Goal: Information Seeking & Learning: Learn about a topic

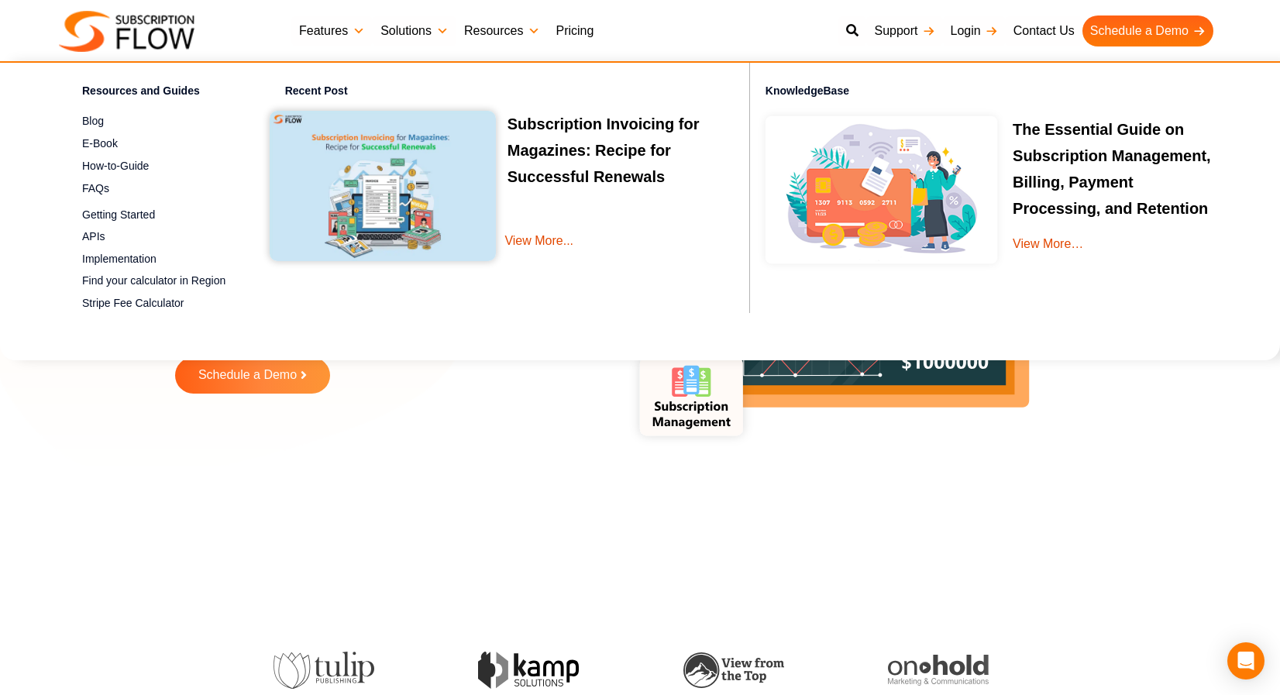
click at [574, 33] on link "Pricing" at bounding box center [574, 31] width 53 height 31
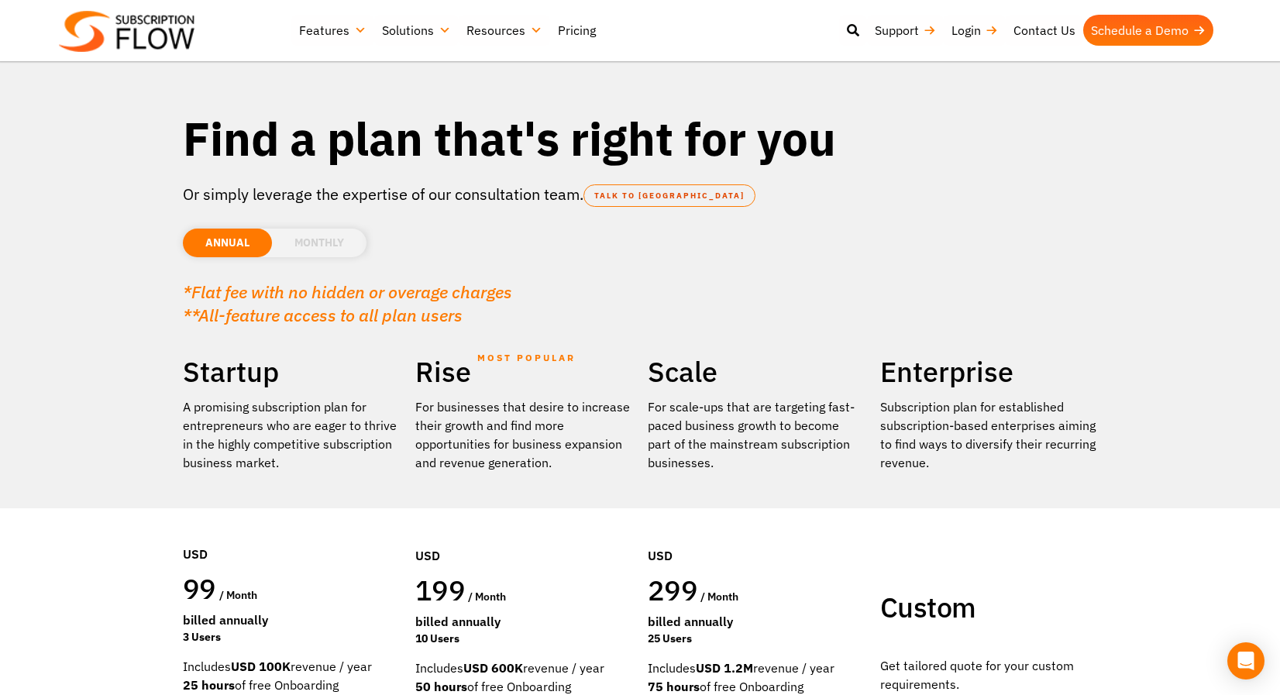
scroll to position [2, 0]
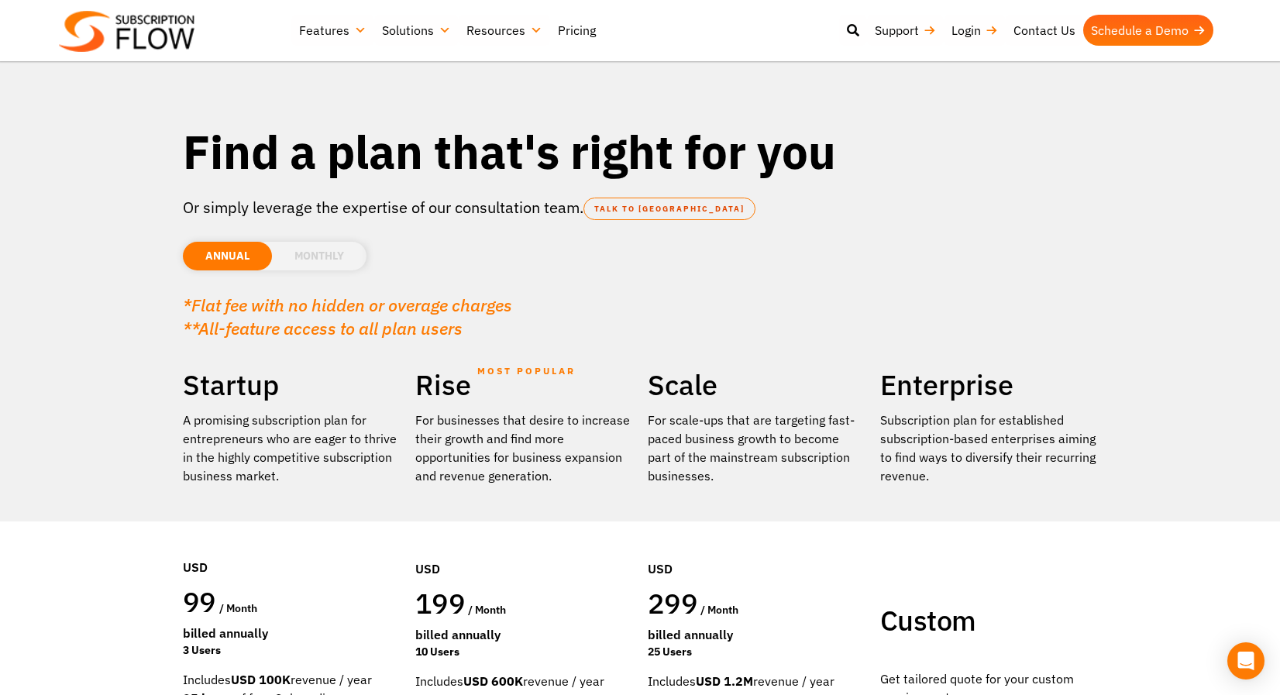
click at [339, 291] on div "*Flat fee with no hidden or overage charges **All-feature access to all plan us…" at bounding box center [640, 309] width 915 height 62
click at [339, 261] on li "MONTHLY" at bounding box center [319, 256] width 95 height 29
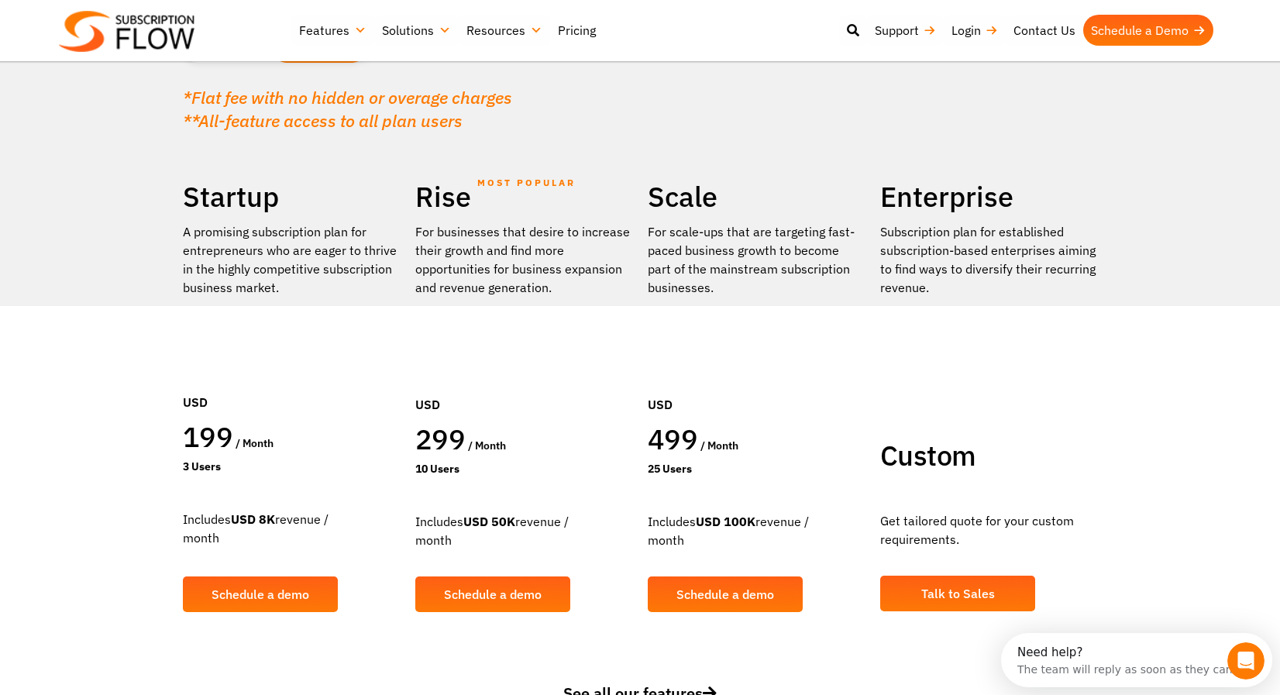
scroll to position [20, 0]
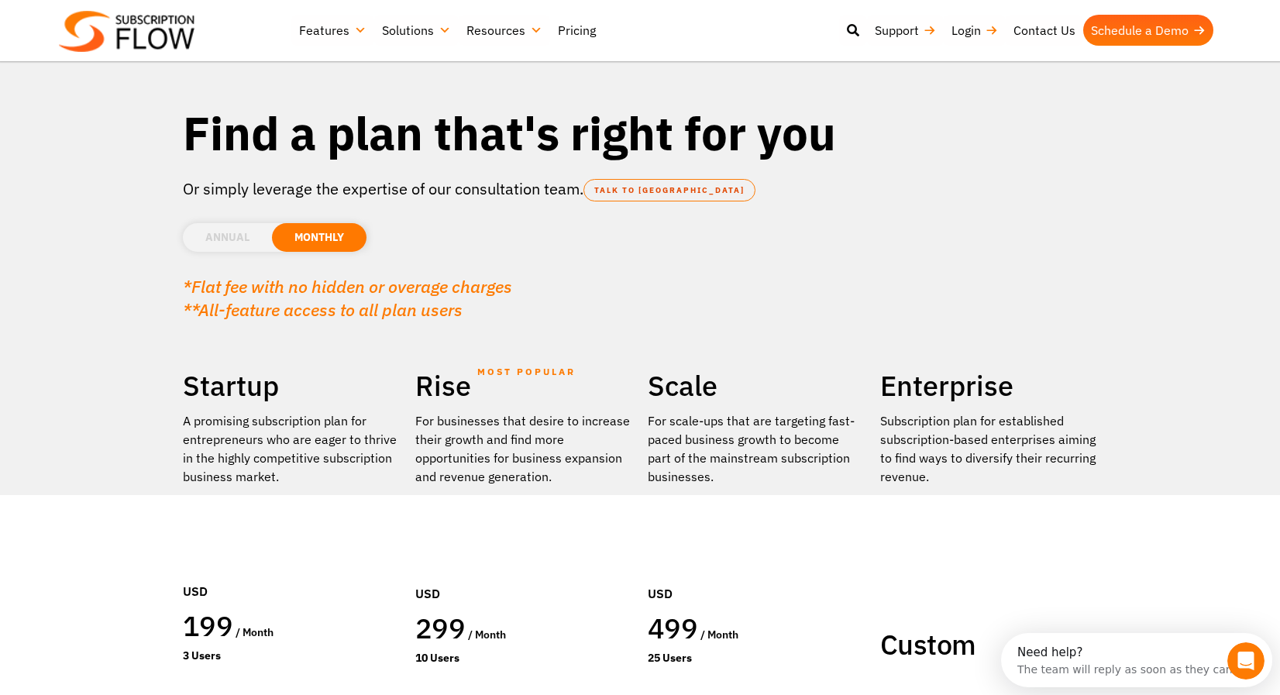
click at [240, 232] on li "ANNUAL" at bounding box center [227, 237] width 89 height 29
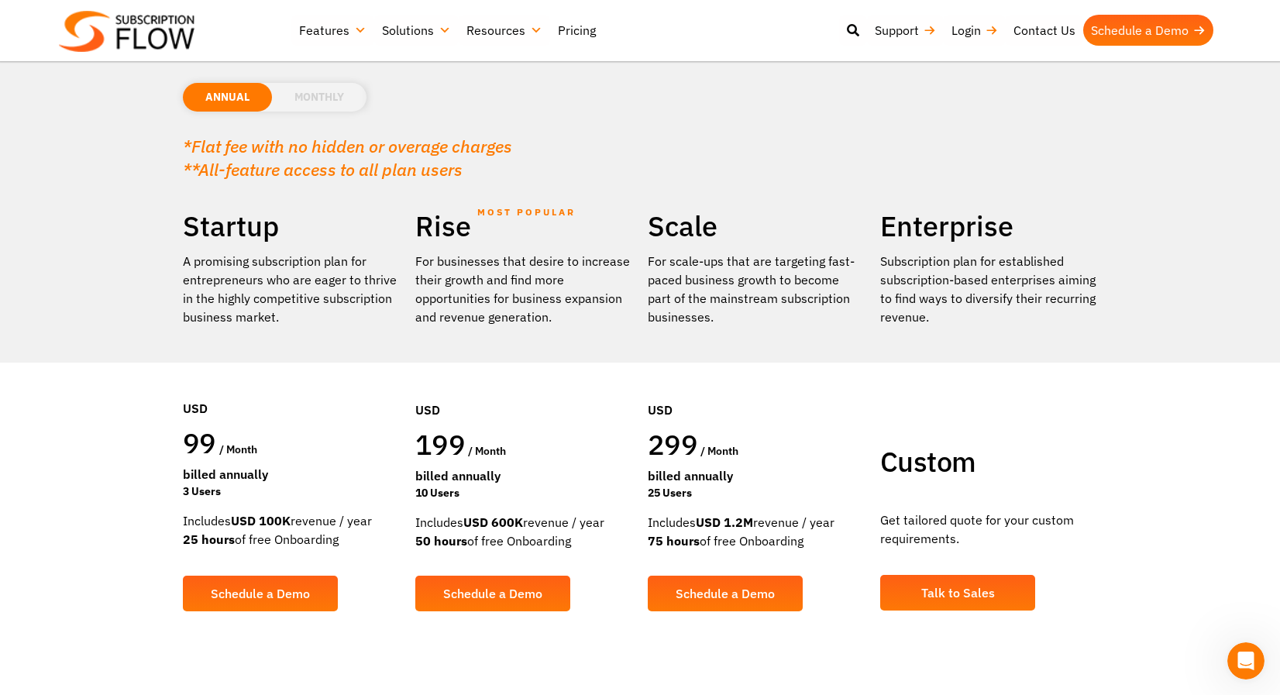
scroll to position [147, 0]
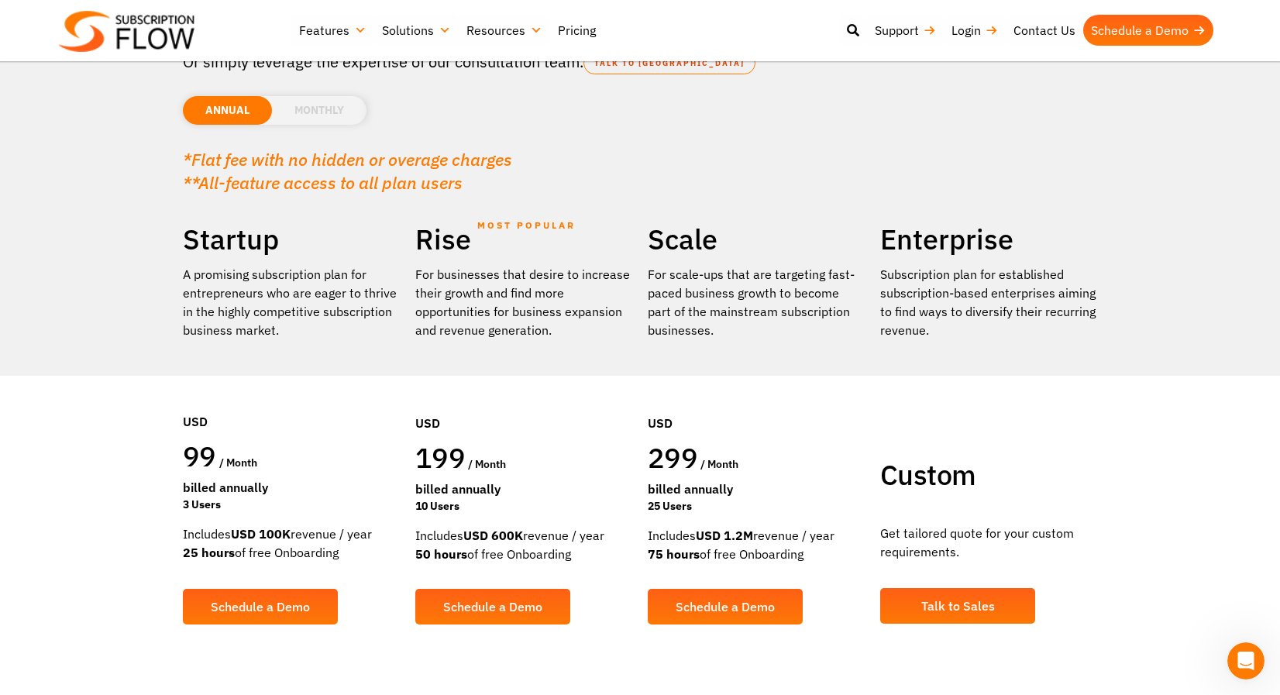
click at [326, 113] on li "MONTHLY" at bounding box center [319, 110] width 95 height 29
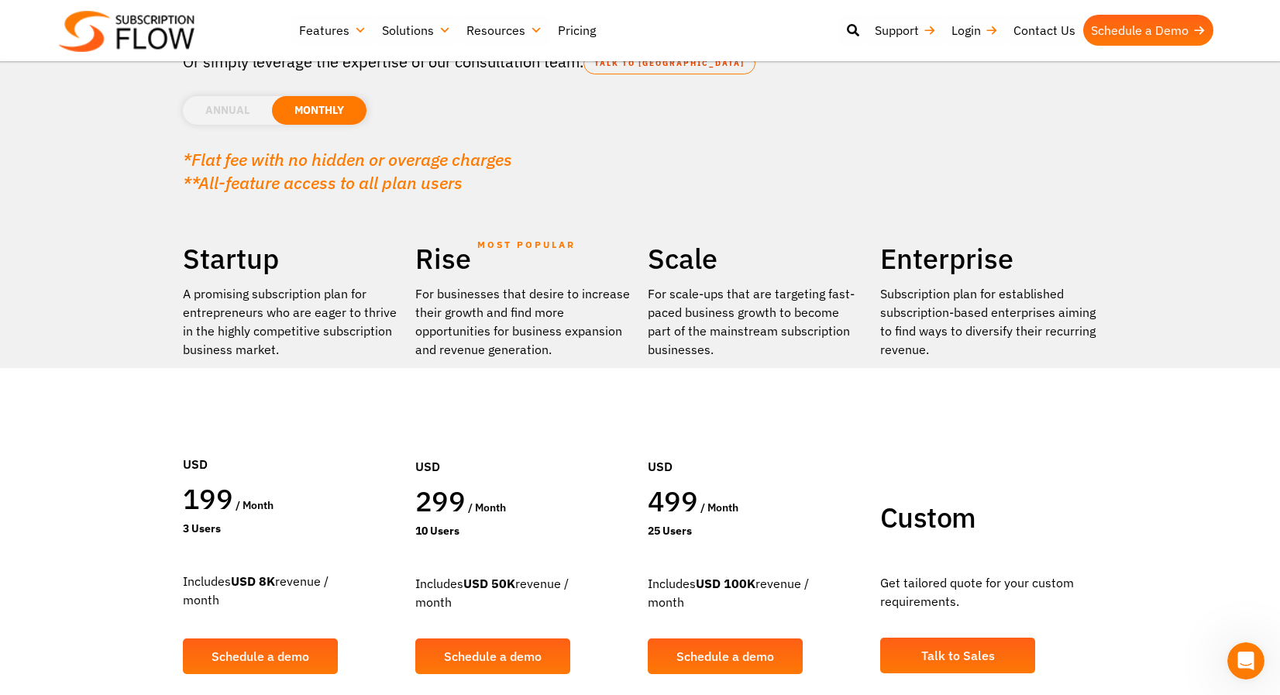
click at [219, 113] on li "ANNUAL" at bounding box center [227, 110] width 89 height 29
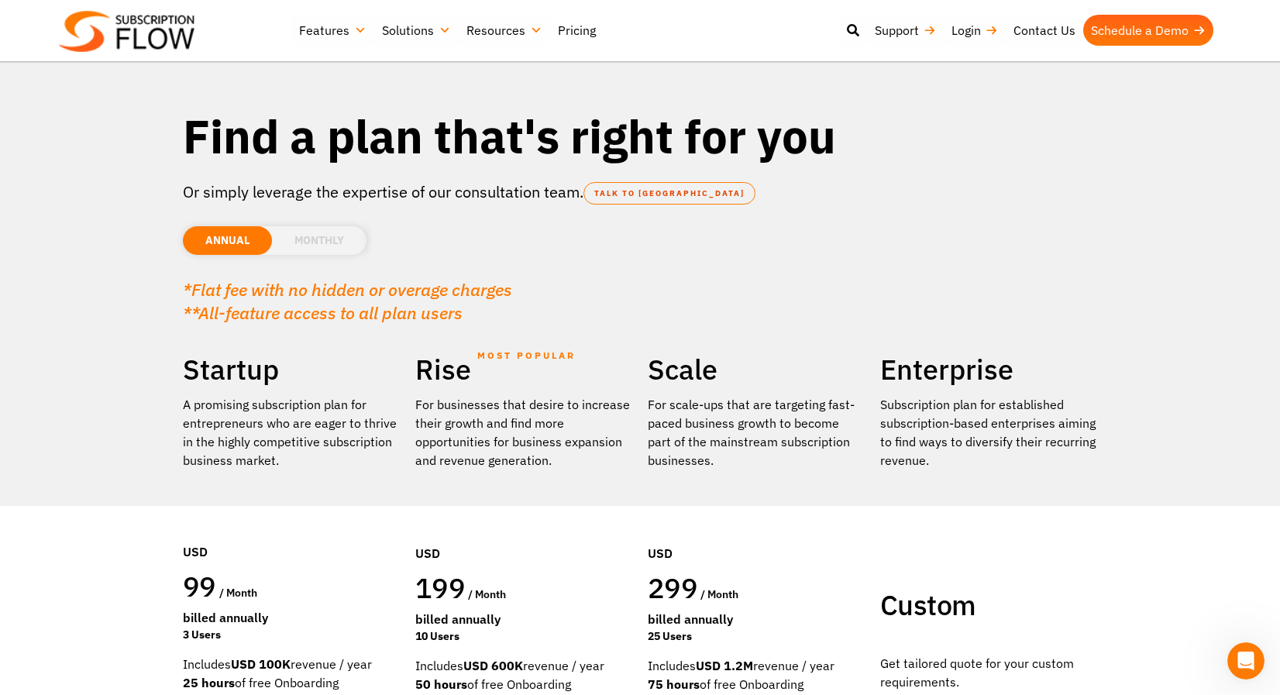
scroll to position [0, 0]
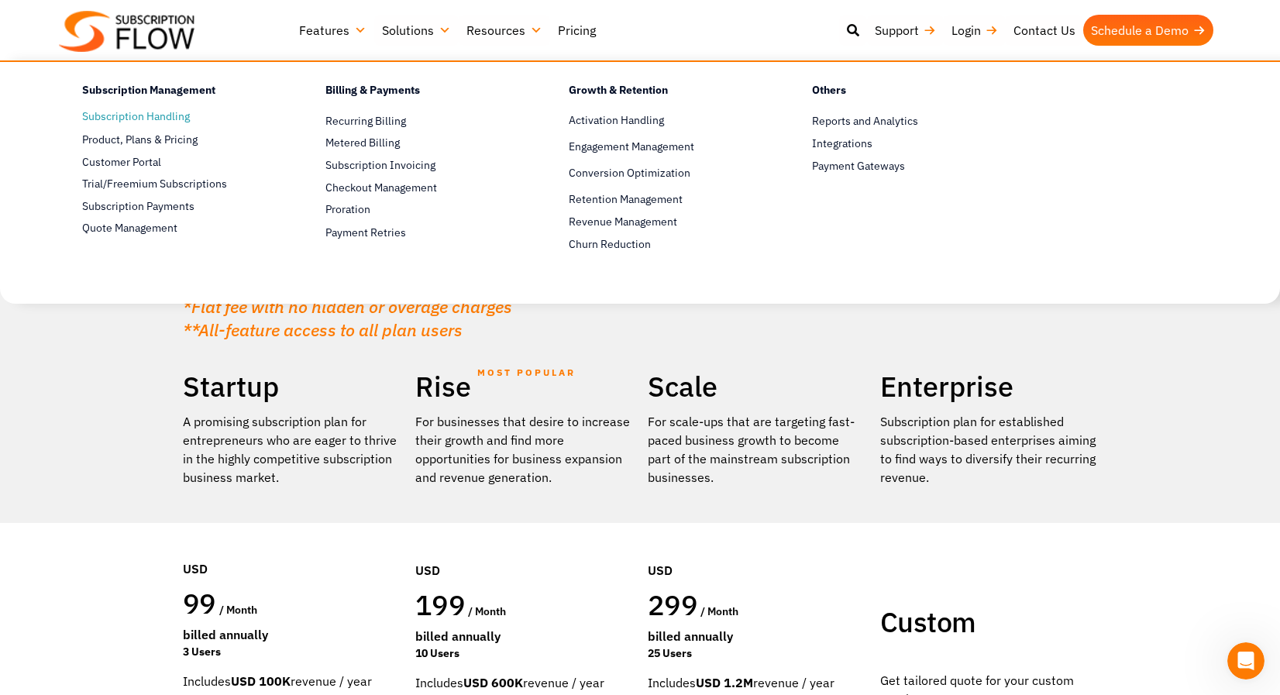
click at [185, 111] on link "Subscription Handling" at bounding box center [176, 117] width 189 height 19
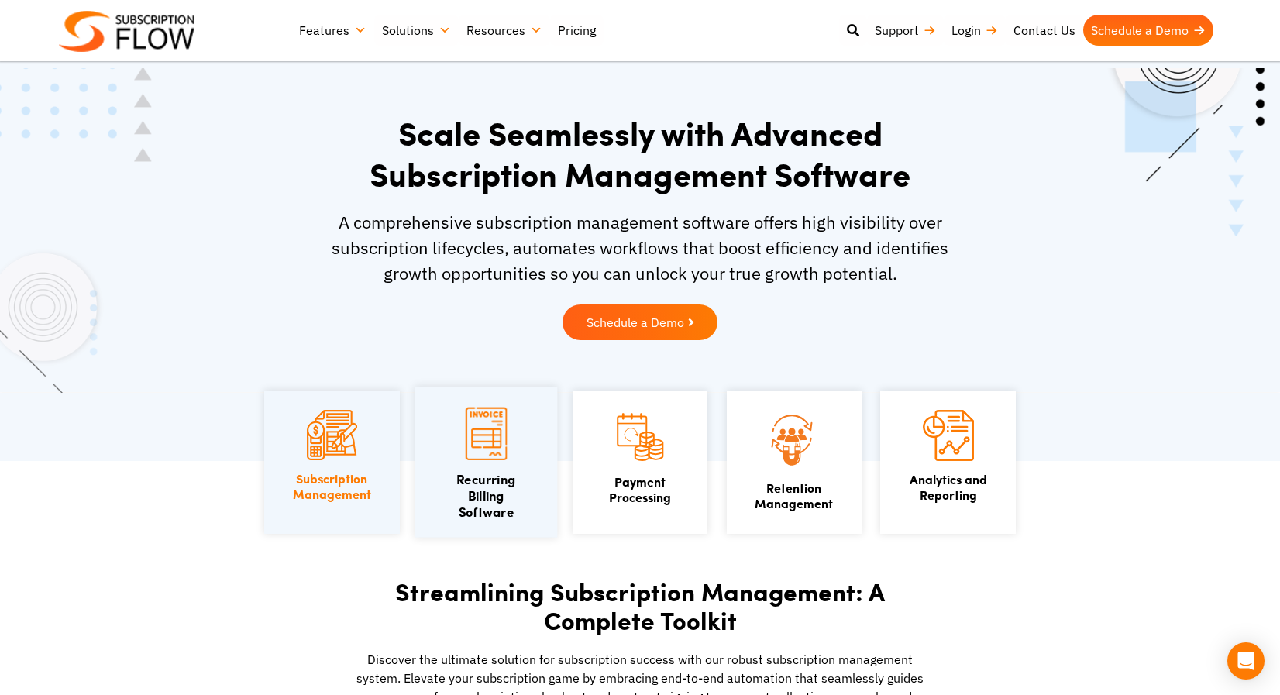
click at [454, 465] on div "Recurring Billing Software" at bounding box center [485, 464] width 93 height 113
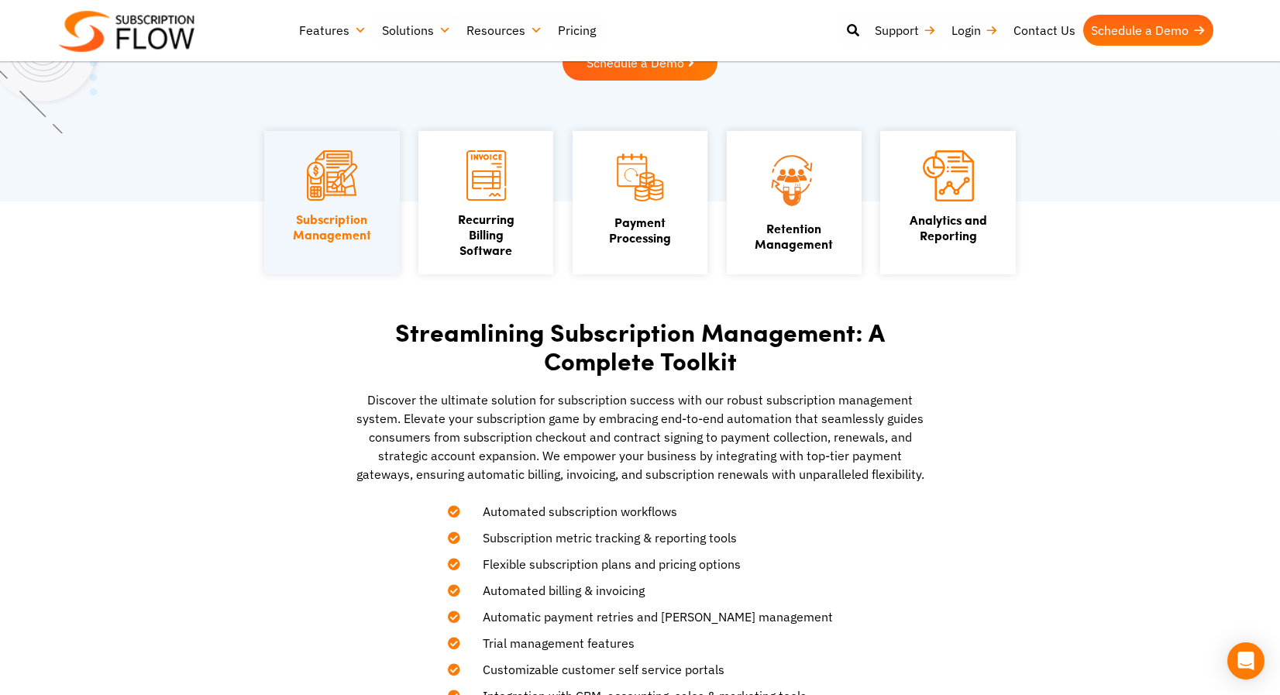
scroll to position [408, 0]
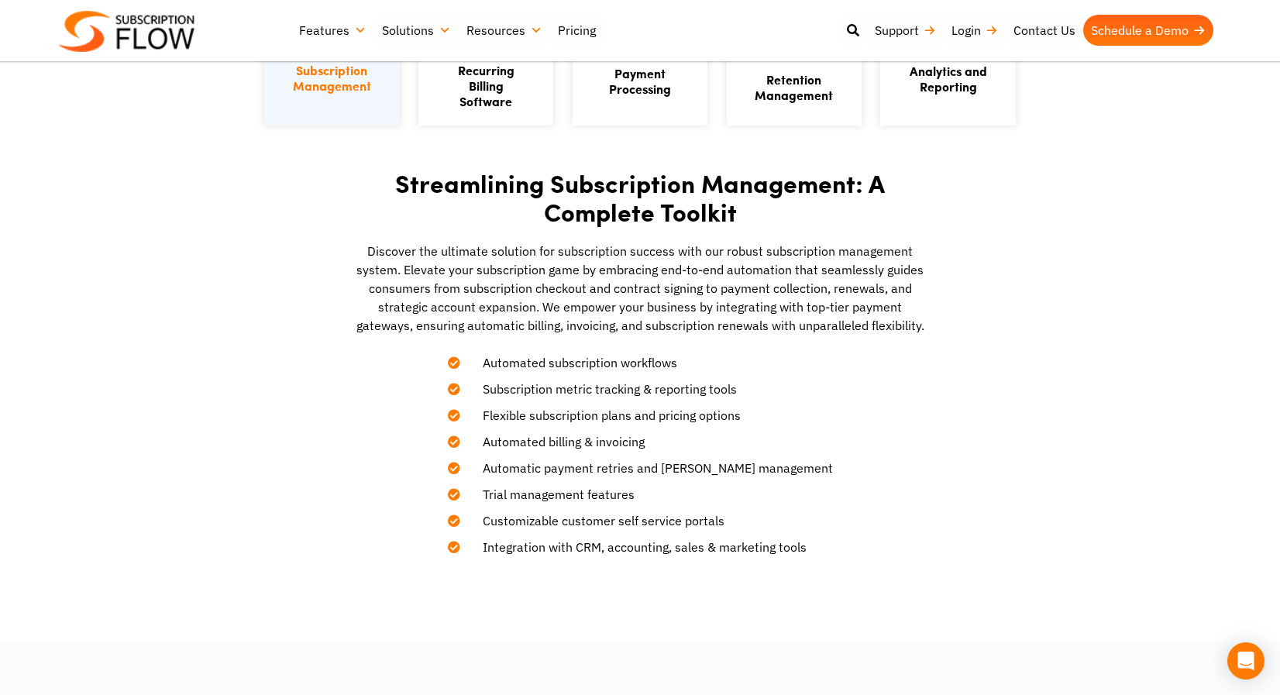
click at [677, 364] on span "Automated subscription workflows" at bounding box center [571, 362] width 214 height 19
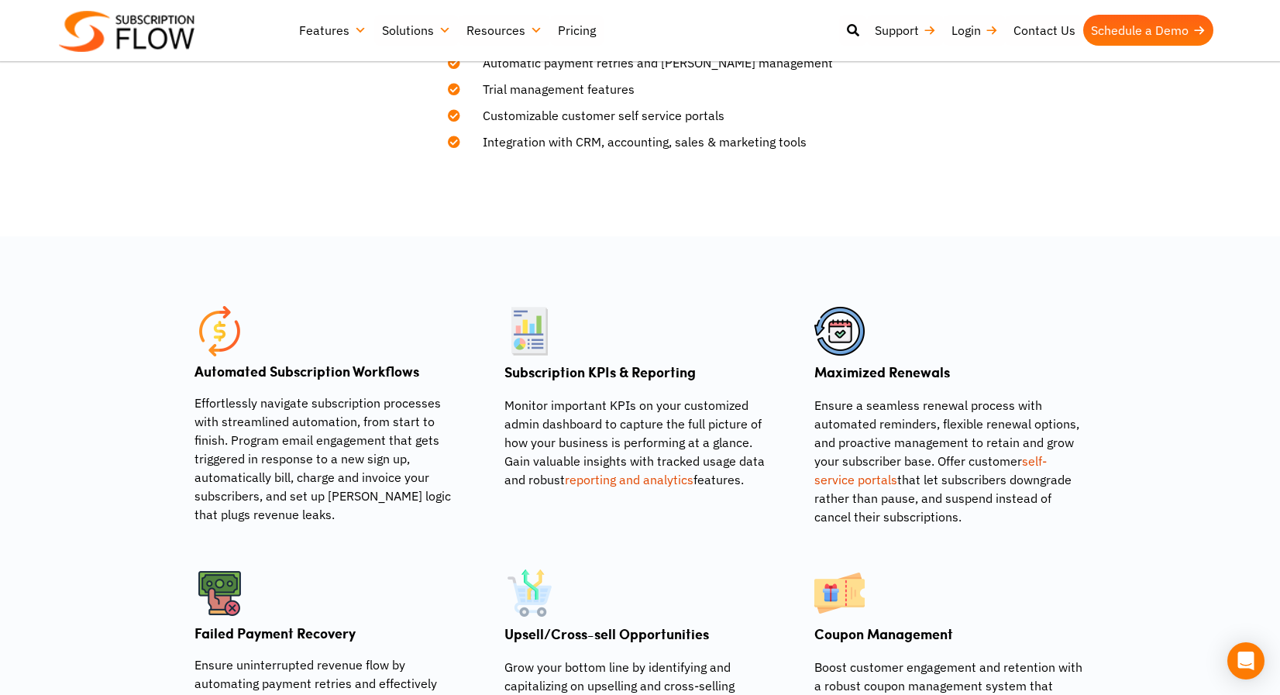
scroll to position [839, 0]
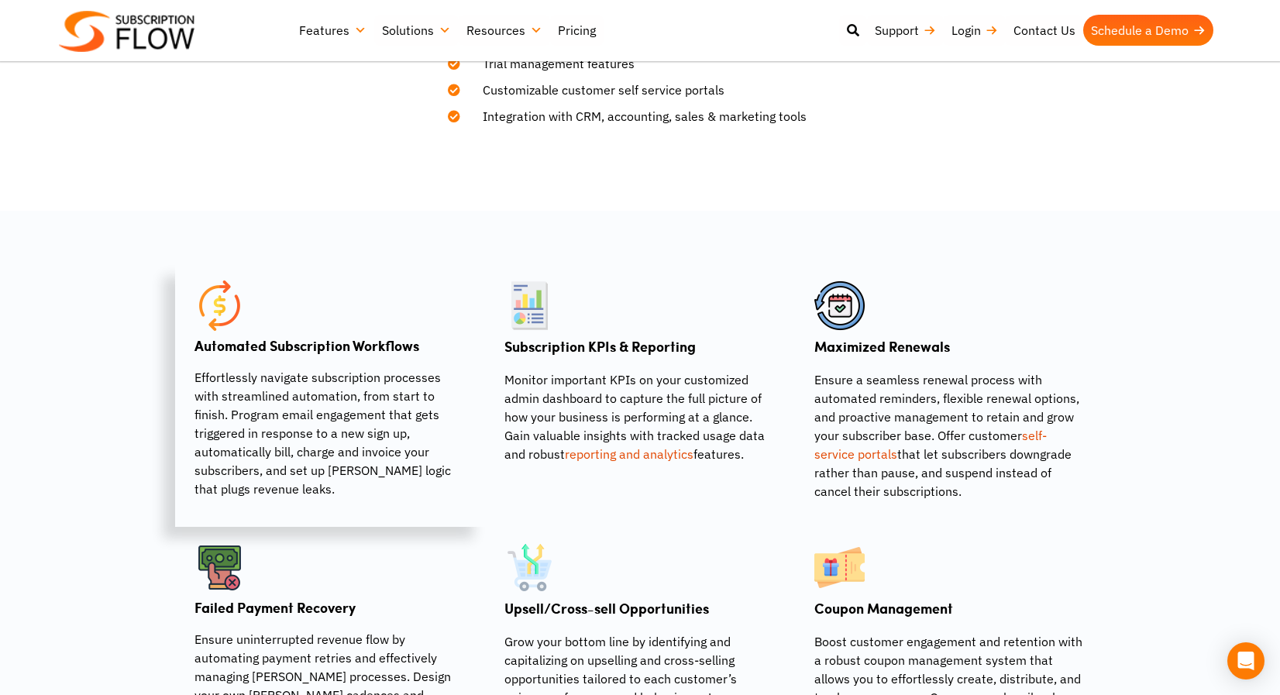
click at [369, 369] on p "Effortlessly navigate subscription processes with streamlined automation, from …" at bounding box center [330, 433] width 271 height 130
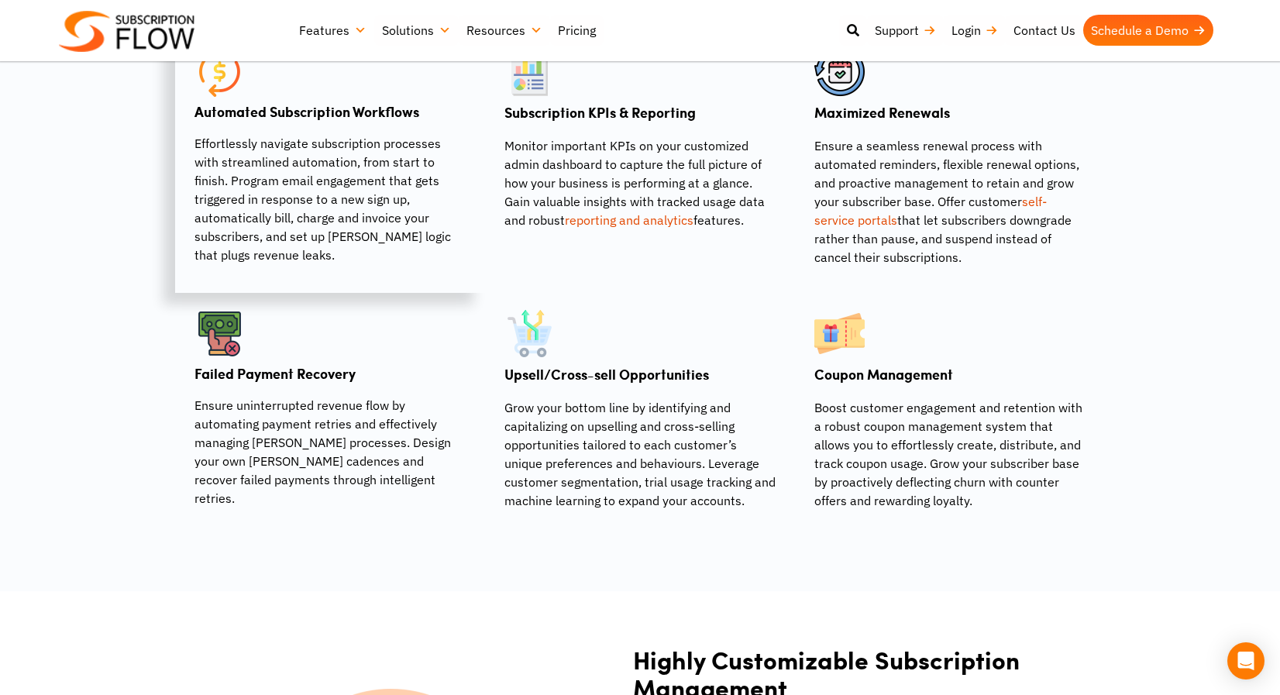
scroll to position [1078, 0]
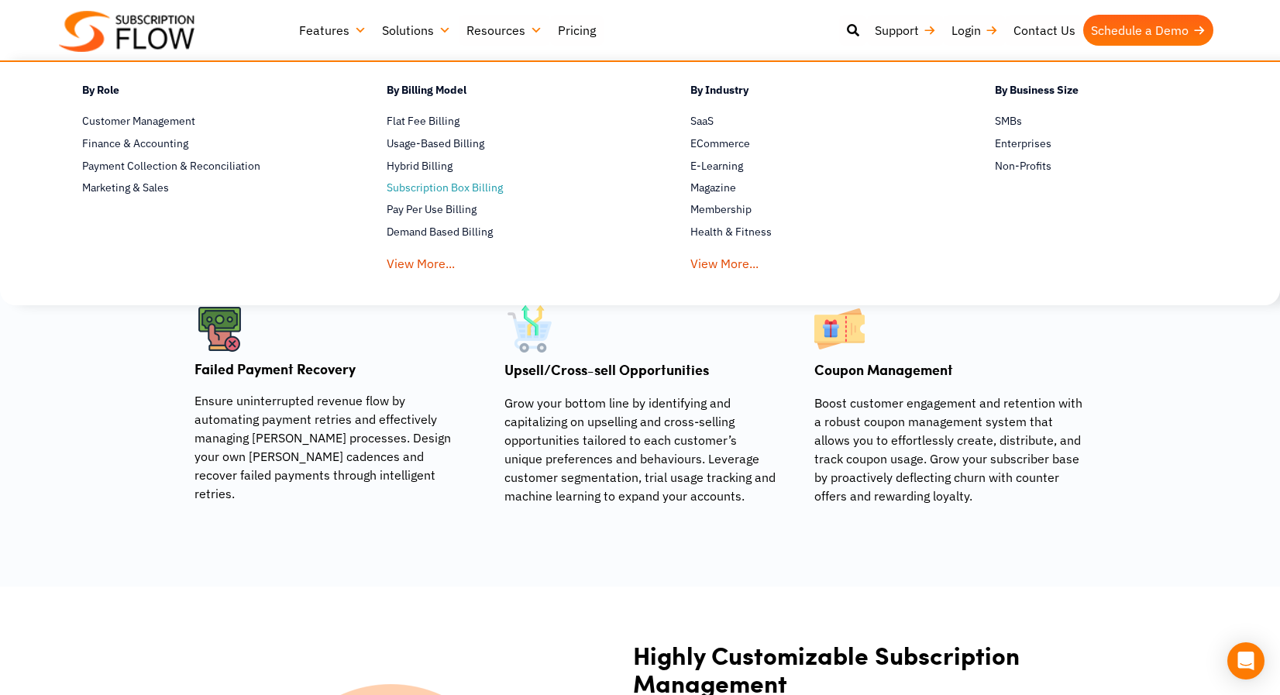
click at [454, 184] on span "Subscription Box Billing" at bounding box center [445, 188] width 116 height 16
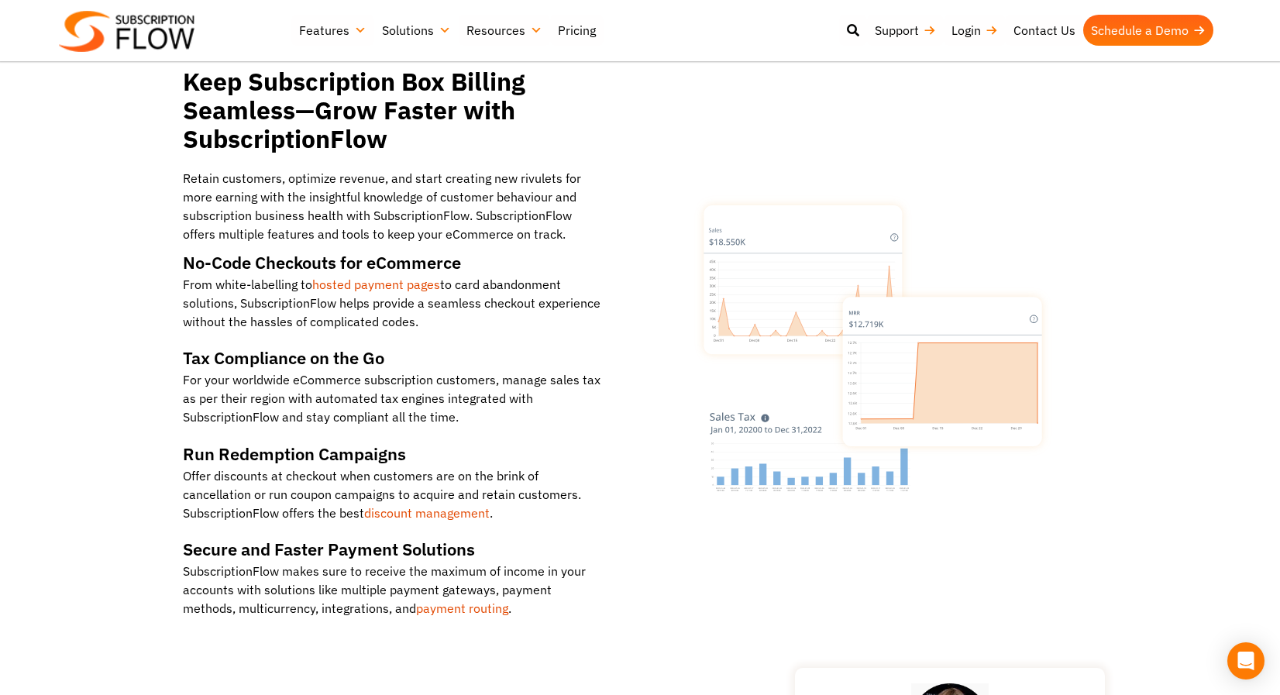
scroll to position [1822, 0]
